Goal: Manage account settings

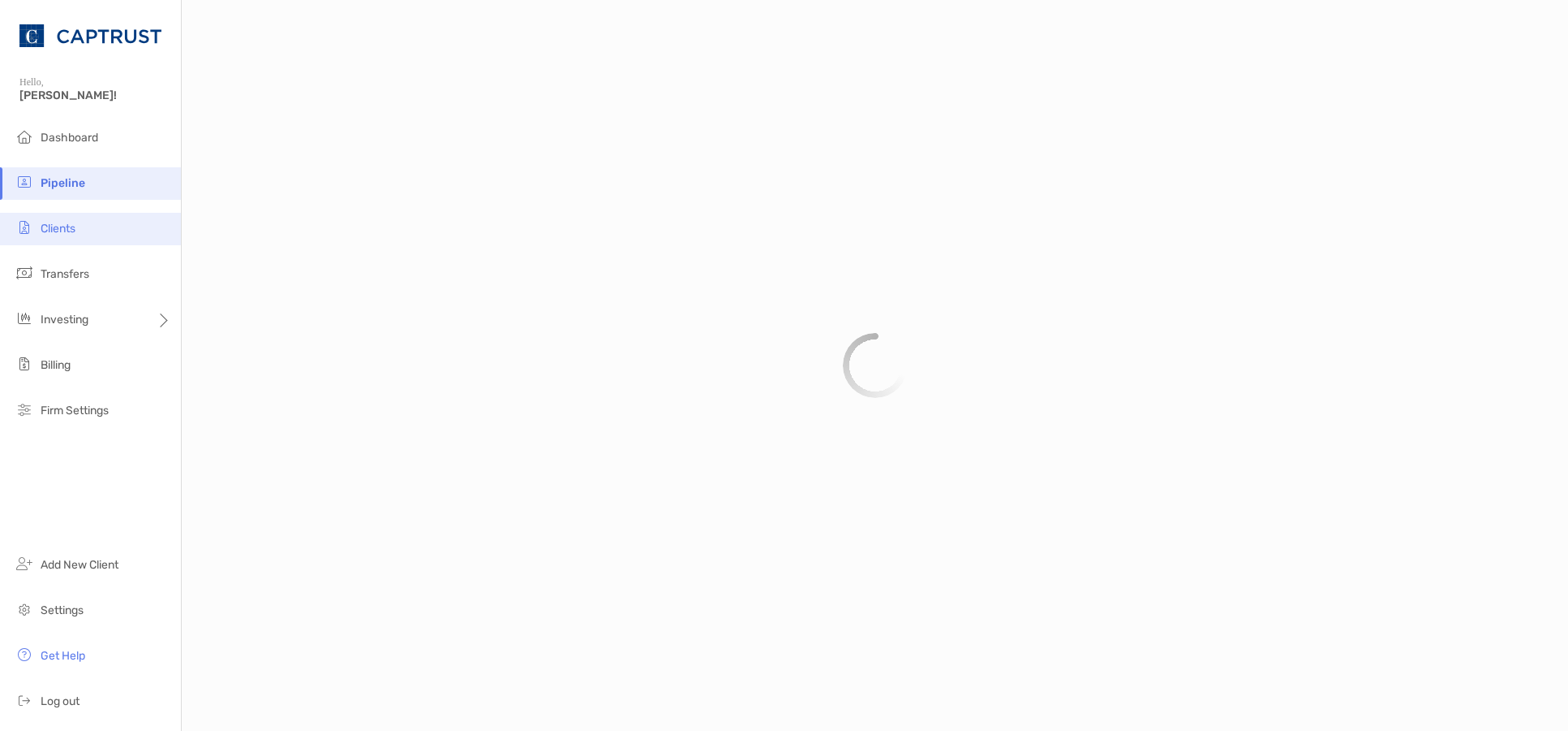
click at [76, 228] on span "Clients" at bounding box center [57, 228] width 34 height 14
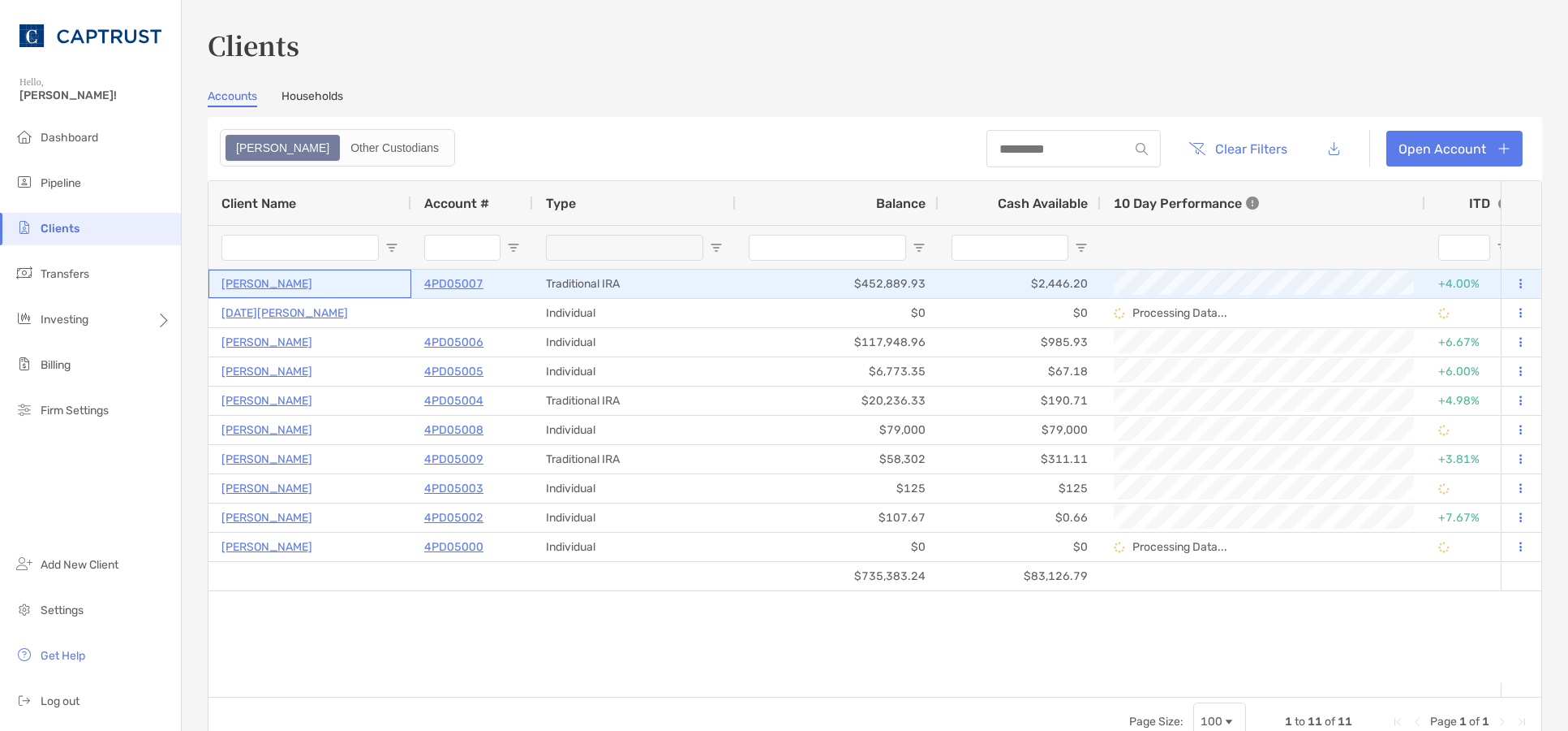
click at [306, 284] on p "[PERSON_NAME]" at bounding box center [267, 283] width 91 height 21
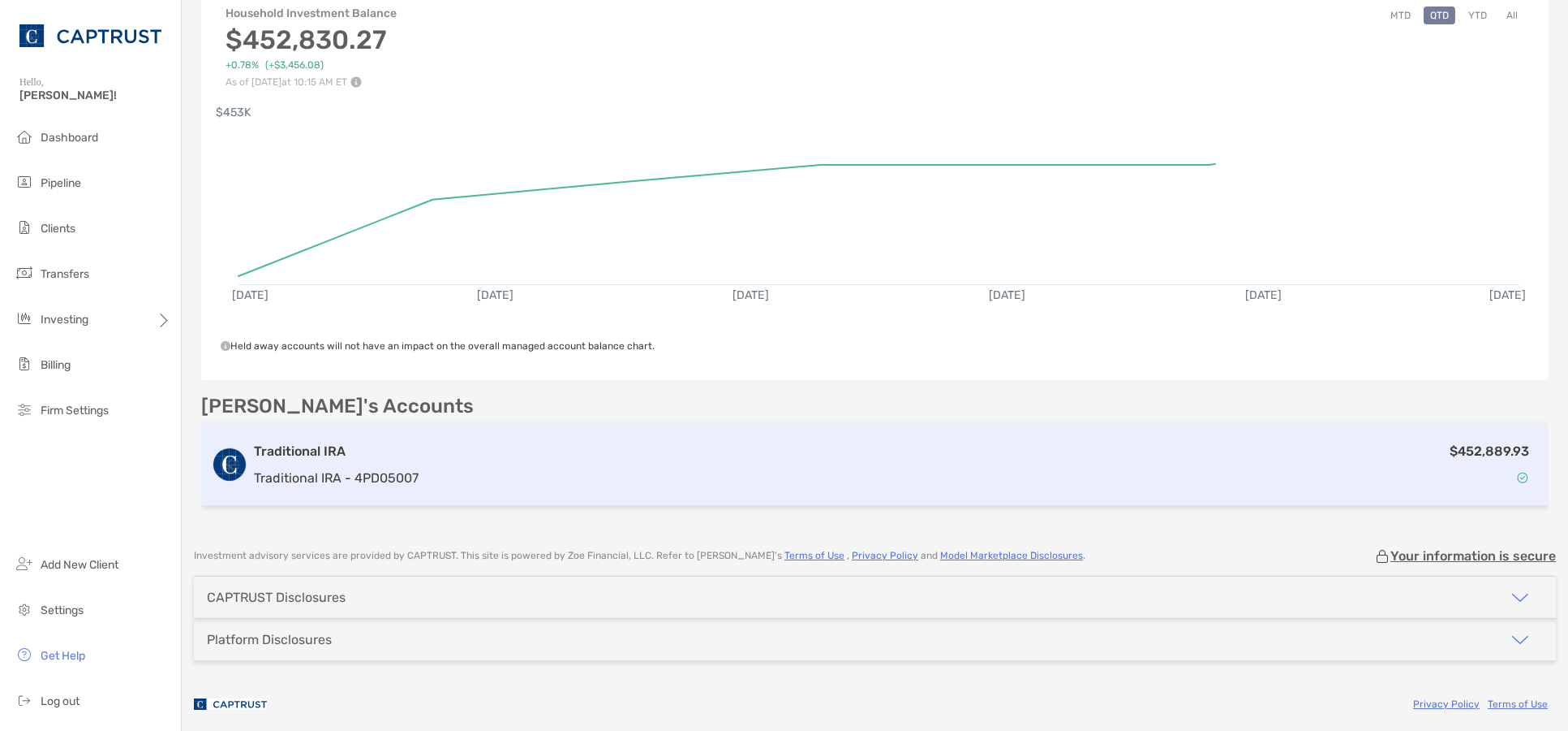
scroll to position [204, 0]
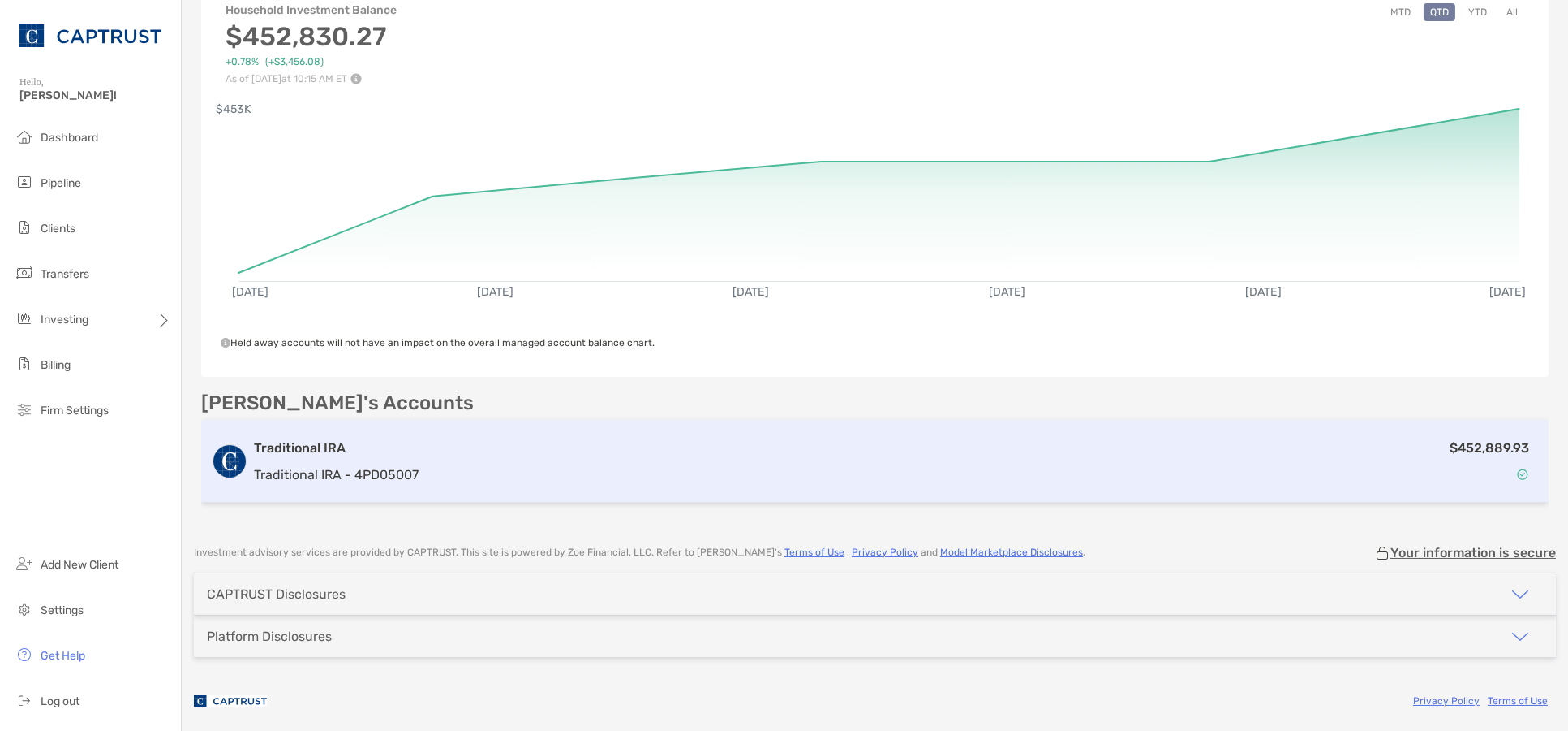
click at [406, 464] on p "Traditional IRA - 4PD05007" at bounding box center [336, 474] width 165 height 21
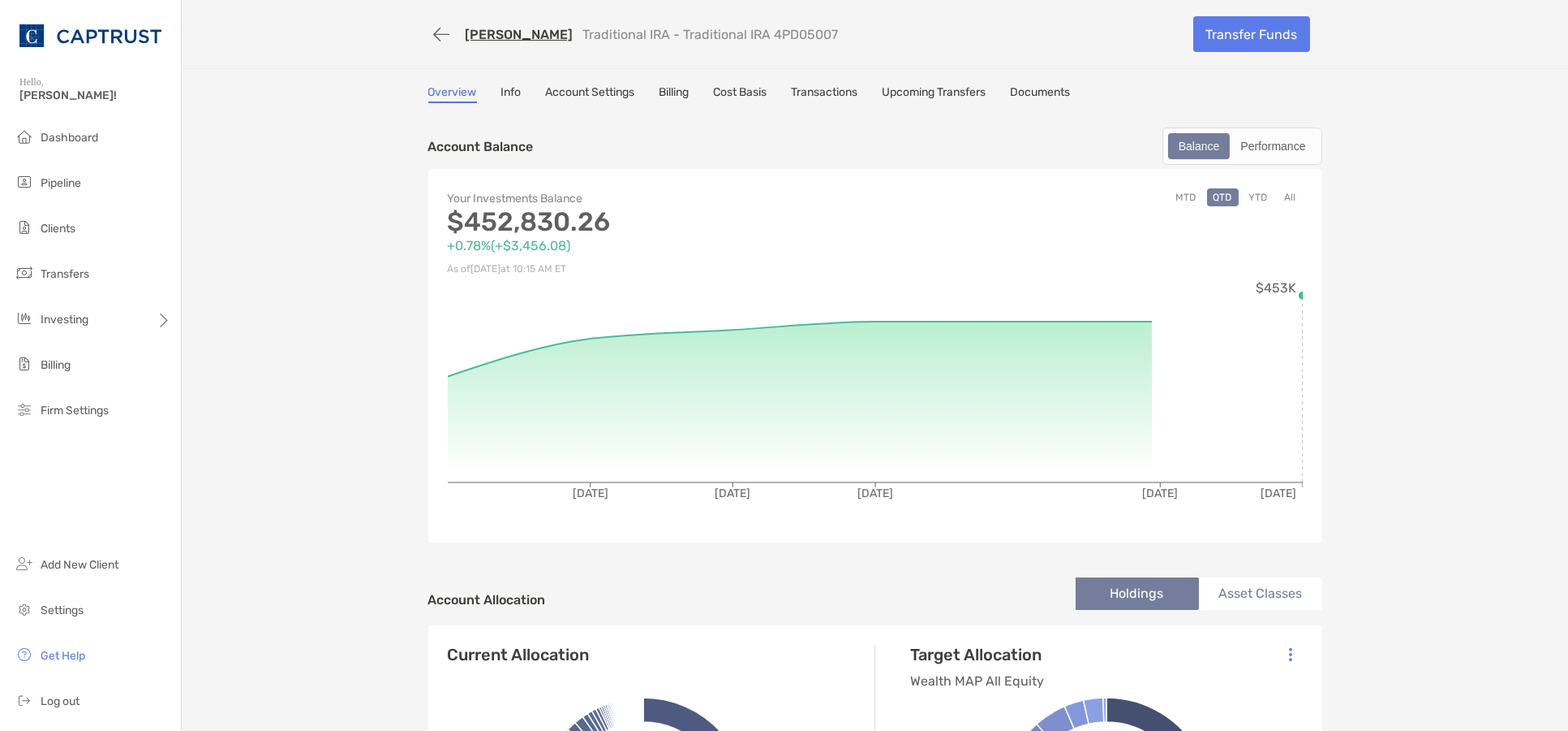
click at [511, 87] on link "Info" at bounding box center [511, 94] width 21 height 18
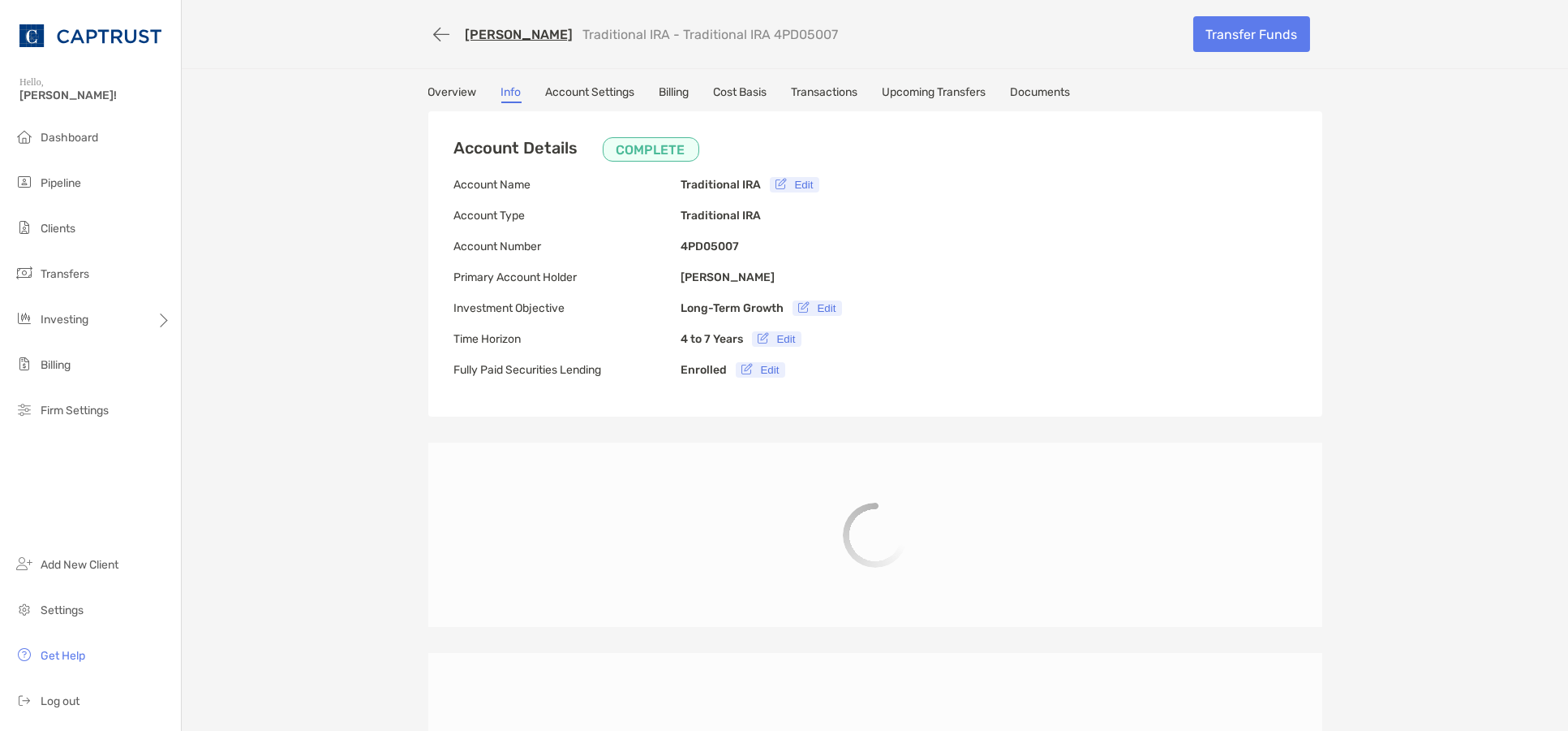
scroll to position [90, 0]
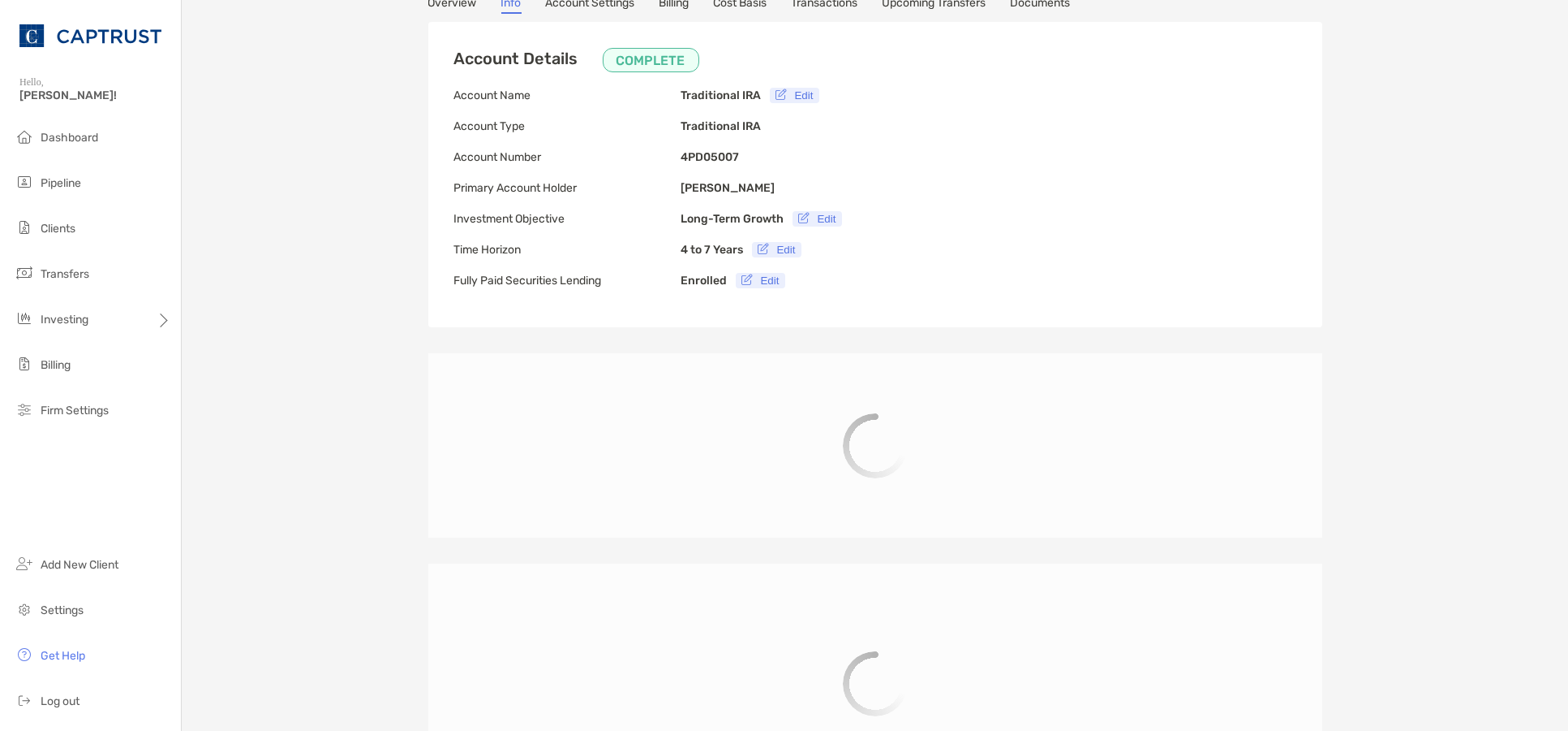
type input "**********"
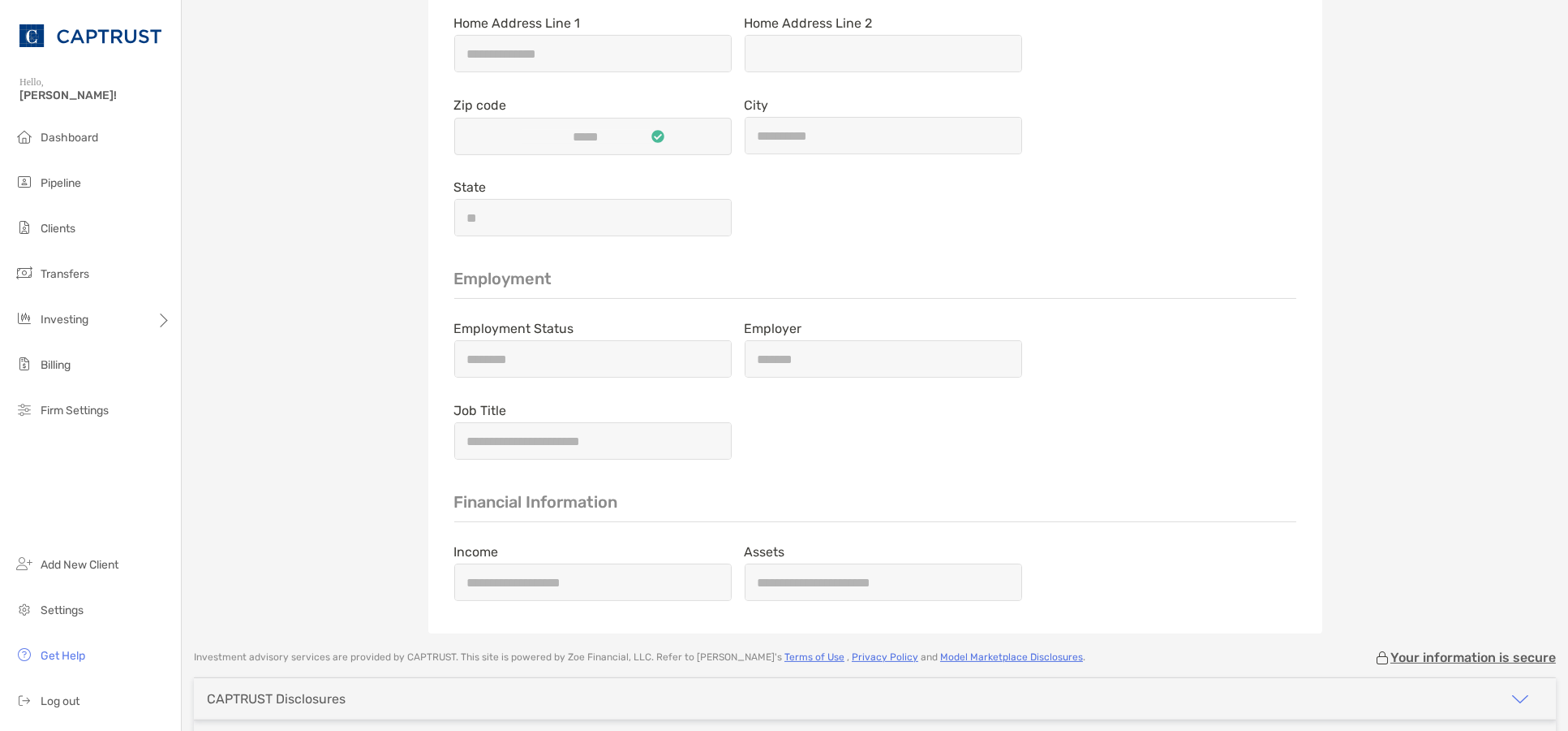
scroll to position [1443, 0]
